Goal: Task Accomplishment & Management: Complete application form

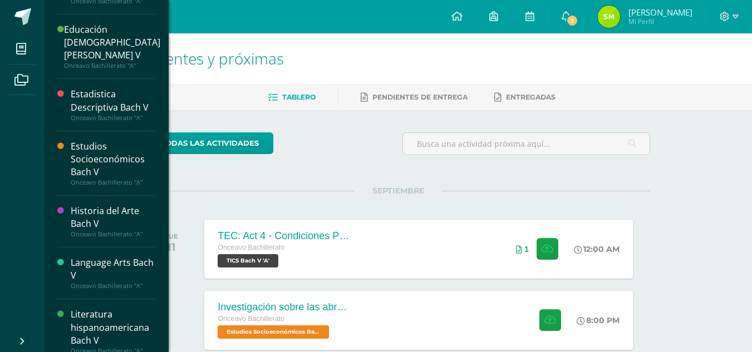
scroll to position [25, 0]
click at [81, 146] on div "Estudios Socioeconómicos Bach V" at bounding box center [113, 159] width 85 height 38
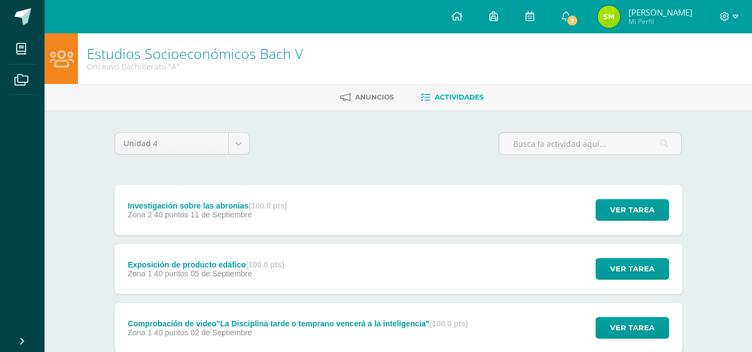
click at [208, 216] on span "11 de Septiembre" at bounding box center [221, 214] width 62 height 9
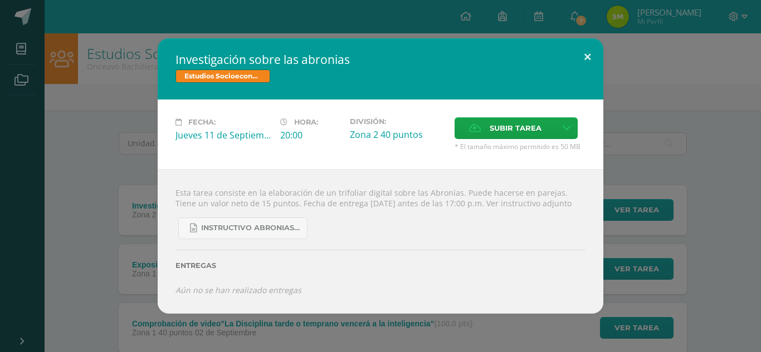
click at [588, 54] on button at bounding box center [587, 57] width 32 height 38
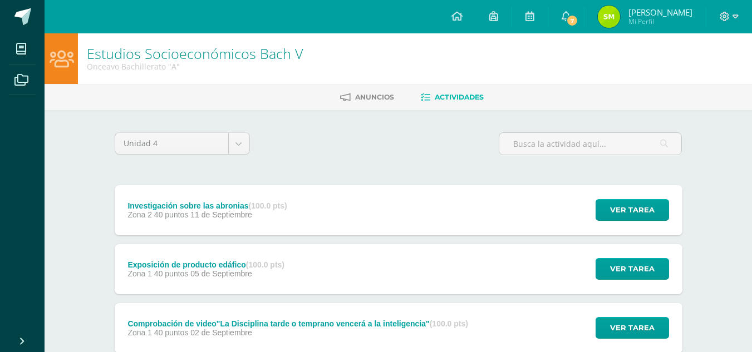
click at [235, 259] on div "Exposición de producto edáfico (100.0 pts) Zona 1 40 puntos [DATE][GEOGRAPHIC_D…" at bounding box center [206, 269] width 183 height 50
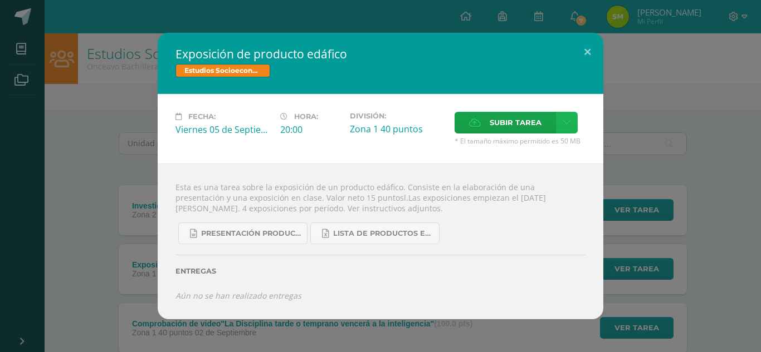
click at [562, 121] on icon at bounding box center [566, 122] width 8 height 9
click at [509, 150] on span "Subir enlace" at bounding box center [519, 146] width 47 height 11
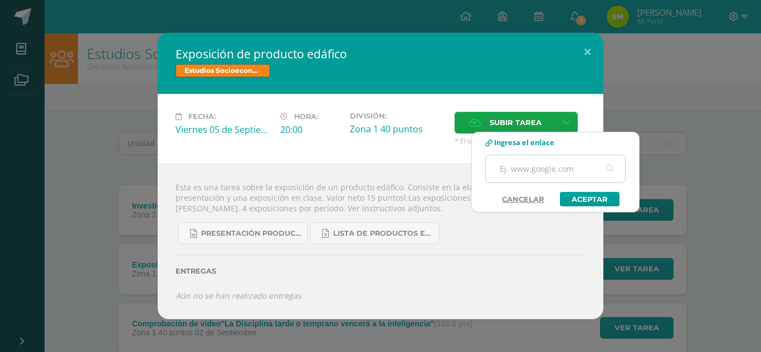
click at [521, 180] on input "text" at bounding box center [554, 168] width 139 height 27
paste input "[URL][DOMAIN_NAME]"
type input "[URL][DOMAIN_NAME]"
click at [577, 197] on link "Aceptar" at bounding box center [590, 199] width 60 height 14
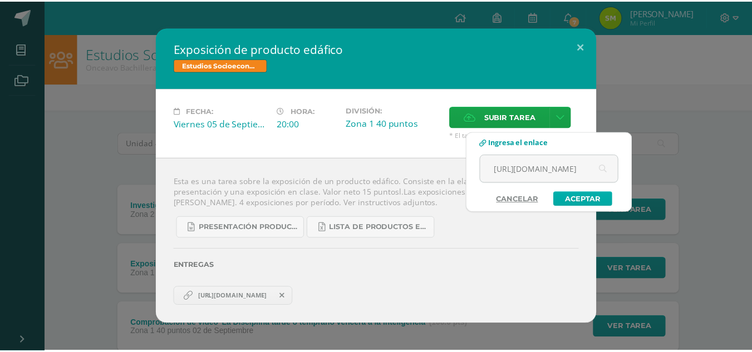
scroll to position [0, 0]
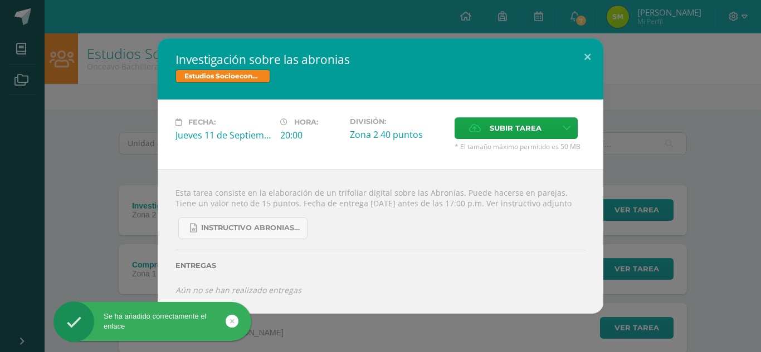
click at [235, 327] on div "Se ha añadido correctamente el enlace" at bounding box center [152, 322] width 198 height 20
click at [231, 321] on icon at bounding box center [232, 321] width 4 height 13
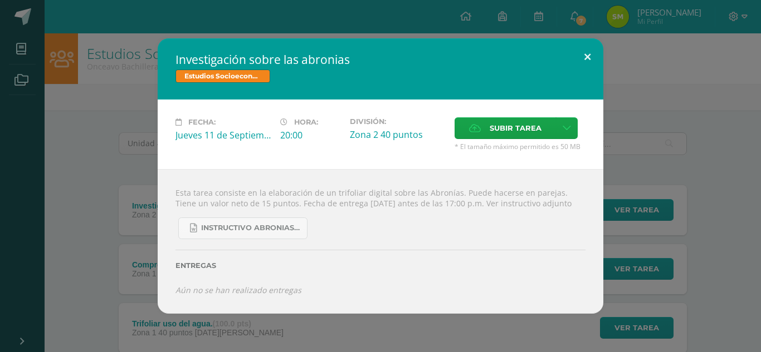
click at [585, 44] on button at bounding box center [587, 57] width 32 height 38
